Goal: Task Accomplishment & Management: Use online tool/utility

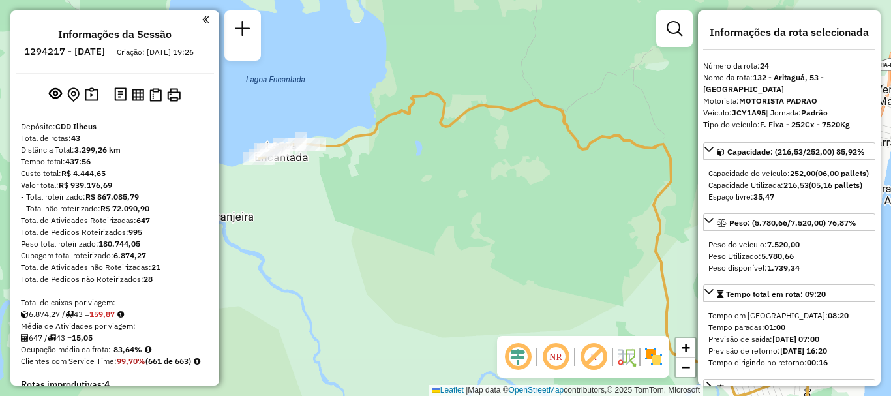
select select "**********"
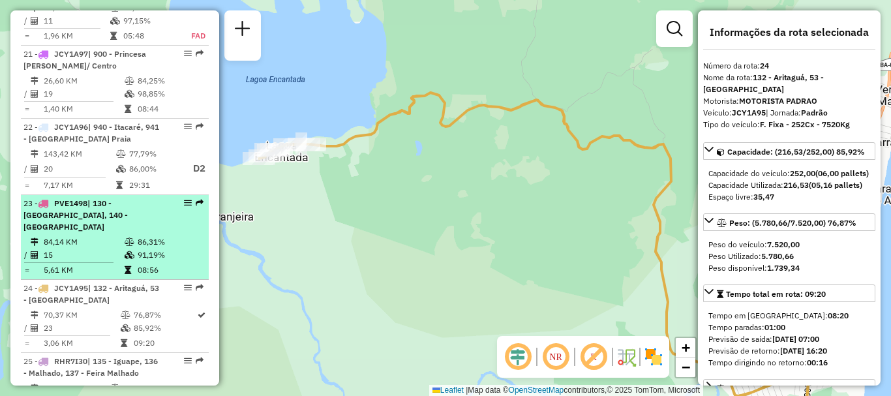
scroll to position [2088, 0]
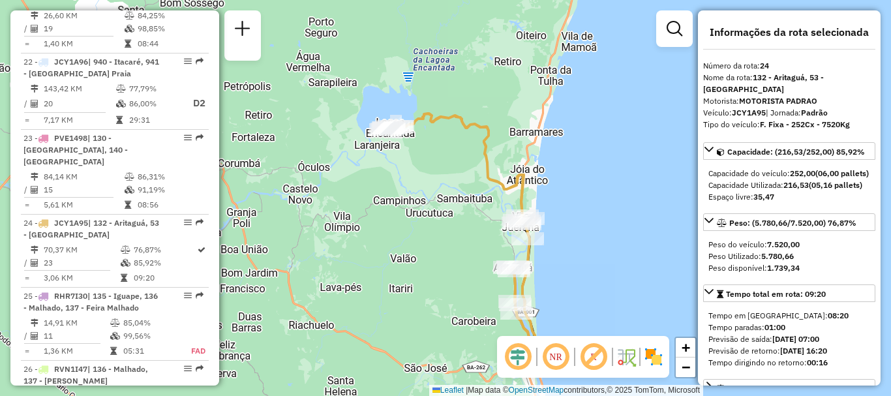
drag, startPoint x: 545, startPoint y: 273, endPoint x: 484, endPoint y: 184, distance: 108.2
click at [477, 178] on div "Janela de atendimento Grade de atendimento Capacidade Transportadoras Veículos …" at bounding box center [445, 198] width 891 height 396
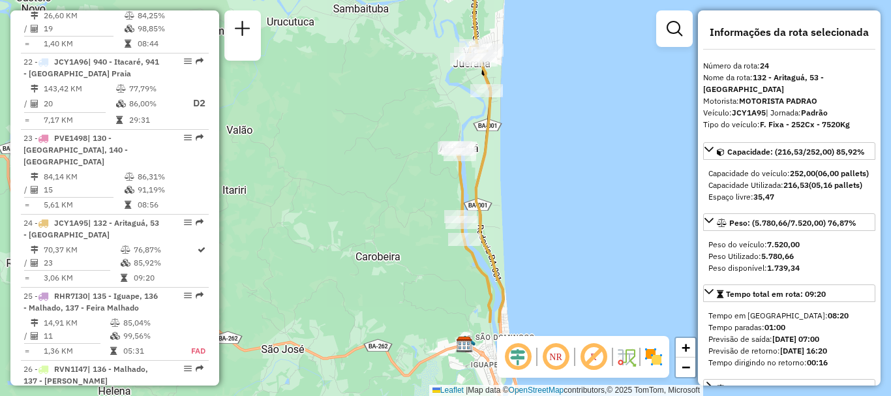
drag, startPoint x: 555, startPoint y: 262, endPoint x: 532, endPoint y: 149, distance: 115.3
click at [532, 149] on div "Janela de atendimento Grade de atendimento Capacidade Transportadoras Veículos …" at bounding box center [445, 198] width 891 height 396
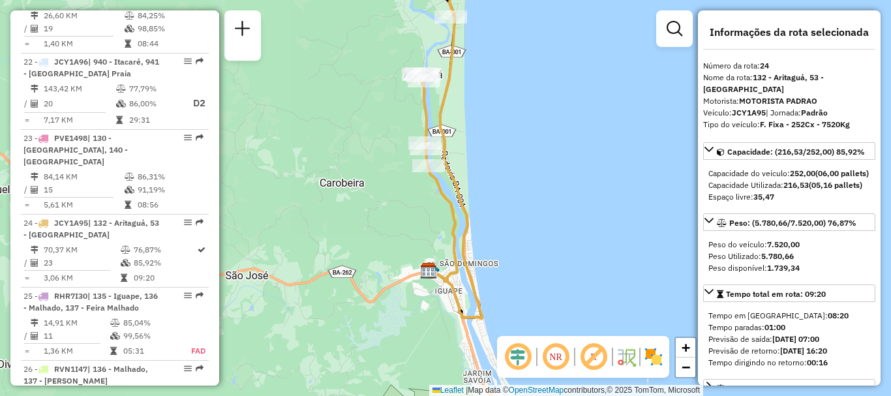
drag, startPoint x: 564, startPoint y: 254, endPoint x: 528, endPoint y: 181, distance: 81.4
click at [528, 181] on div "Janela de atendimento Grade de atendimento Capacidade Transportadoras Veículos …" at bounding box center [445, 198] width 891 height 396
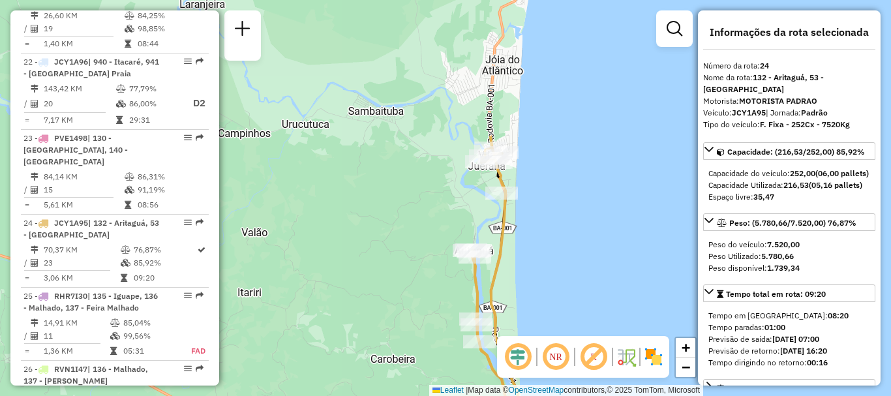
drag, startPoint x: 526, startPoint y: 110, endPoint x: 577, endPoint y: 292, distance: 188.6
click at [577, 292] on div "Janela de atendimento Grade de atendimento Capacidade Transportadoras Veículos …" at bounding box center [445, 198] width 891 height 396
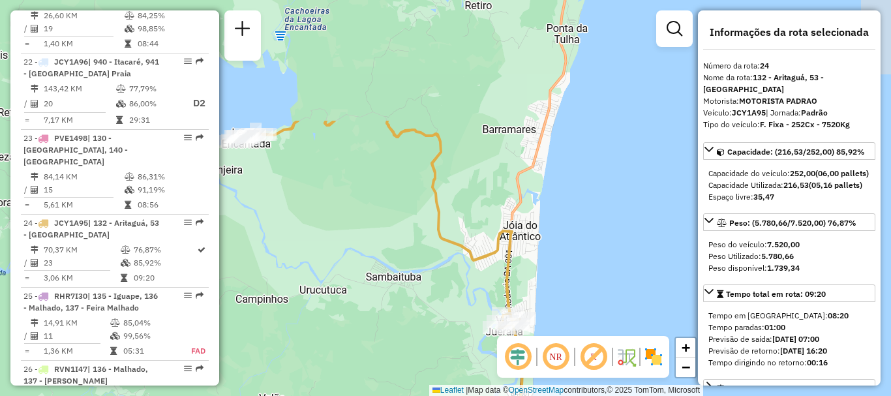
drag, startPoint x: 545, startPoint y: 146, endPoint x: 562, endPoint y: 307, distance: 161.4
click at [562, 307] on div "Janela de atendimento Grade de atendimento Capacidade Transportadoras Veículos …" at bounding box center [445, 198] width 891 height 396
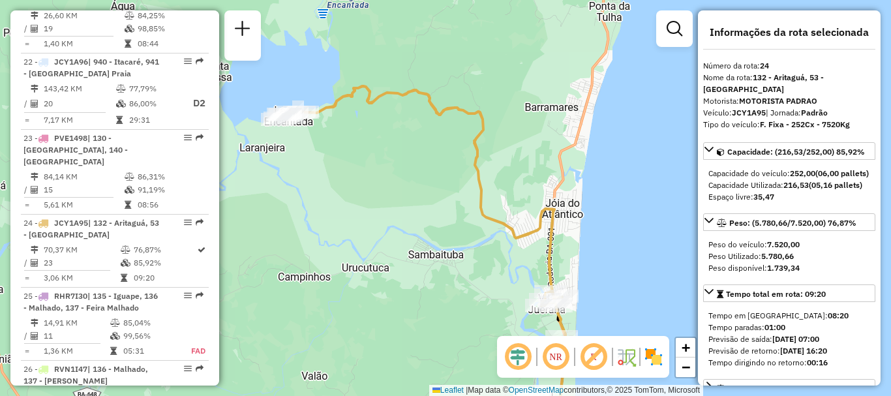
drag, startPoint x: 572, startPoint y: 232, endPoint x: 615, endPoint y: 210, distance: 48.4
click at [615, 210] on div "Janela de atendimento Grade de atendimento Capacidade Transportadoras Veículos …" at bounding box center [445, 198] width 891 height 396
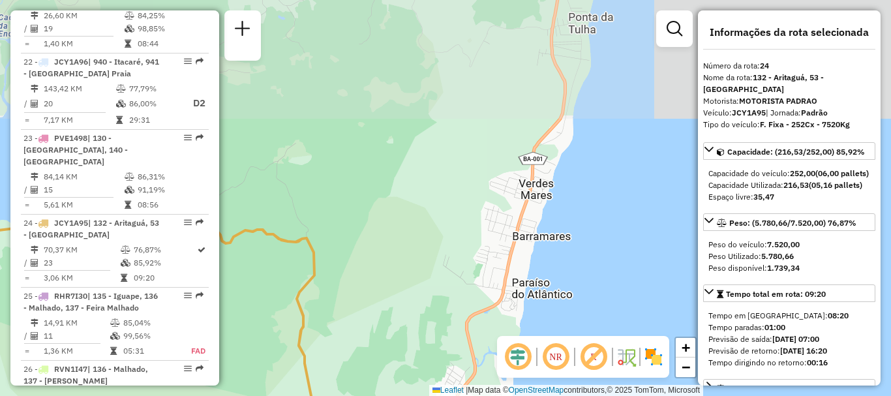
drag, startPoint x: 636, startPoint y: 171, endPoint x: 621, endPoint y: 350, distance: 179.4
click at [621, 350] on hb-router-mapa "Informações da Sessão 1294217 - [DATE] Criação: [DATE] 19:26 Depósito: CDD Ilhe…" at bounding box center [445, 198] width 891 height 396
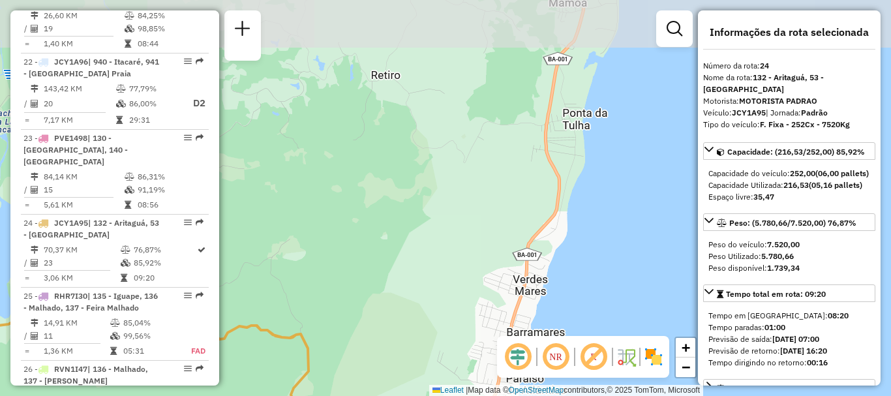
drag, startPoint x: 595, startPoint y: 230, endPoint x: 589, endPoint y: 326, distance: 96.7
click at [589, 326] on div "Janela de atendimento Grade de atendimento Capacidade Transportadoras Veículos …" at bounding box center [445, 198] width 891 height 396
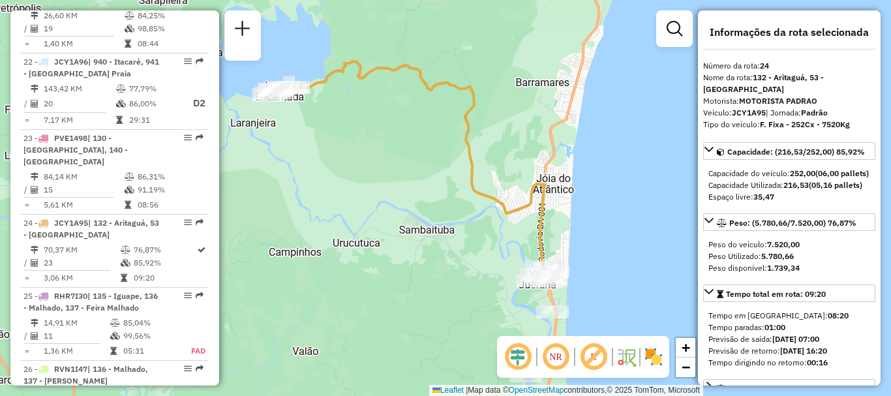
drag, startPoint x: 592, startPoint y: 292, endPoint x: 615, endPoint y: 122, distance: 171.8
click at [615, 122] on div "Janela de atendimento Grade de atendimento Capacidade Transportadoras Veículos …" at bounding box center [445, 198] width 891 height 396
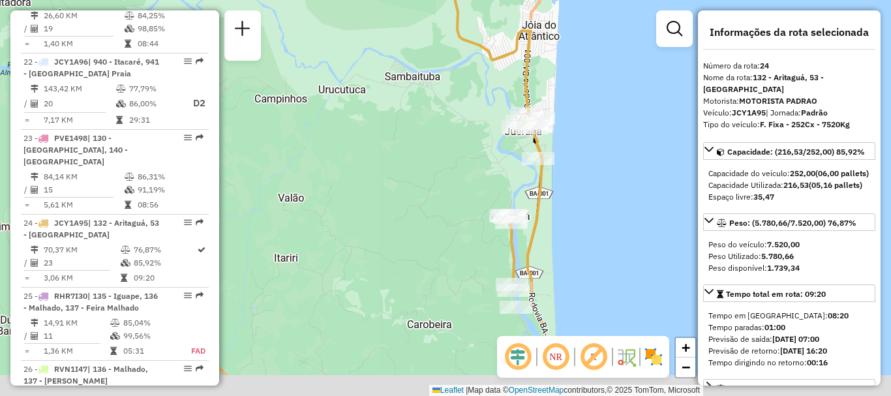
drag, startPoint x: 618, startPoint y: 284, endPoint x: 604, endPoint y: 129, distance: 155.3
click at [604, 129] on div "Janela de atendimento Grade de atendimento Capacidade Transportadoras Veículos …" at bounding box center [445, 198] width 891 height 396
